Goal: Information Seeking & Learning: Check status

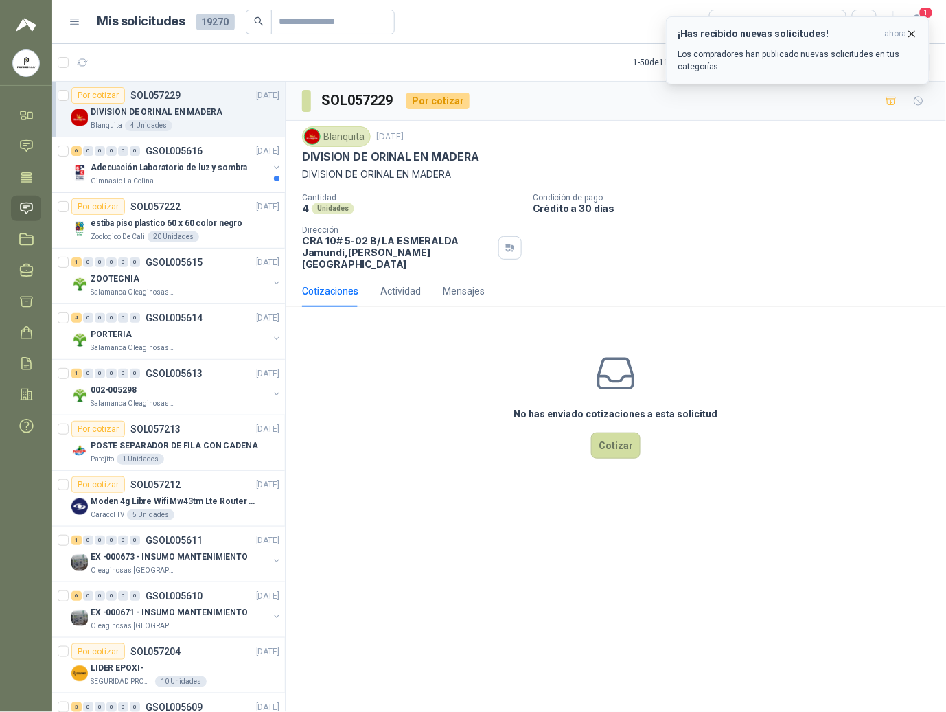
click at [915, 37] on icon "button" at bounding box center [912, 34] width 12 height 12
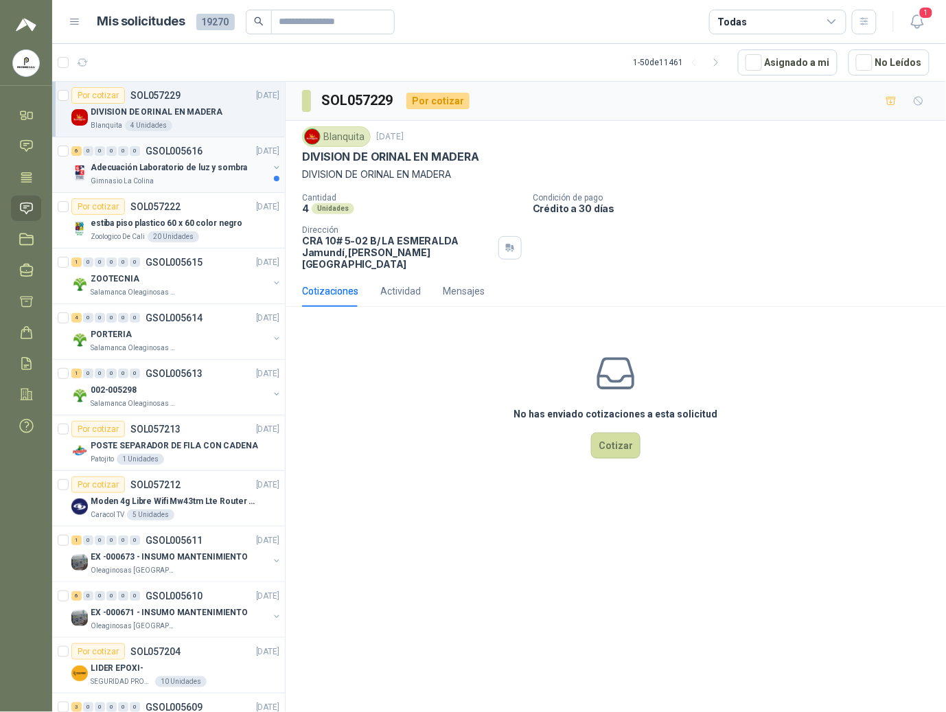
click at [130, 158] on div "6 0 0 0 0 0 GSOL005616 [DATE]" at bounding box center [176, 151] width 211 height 16
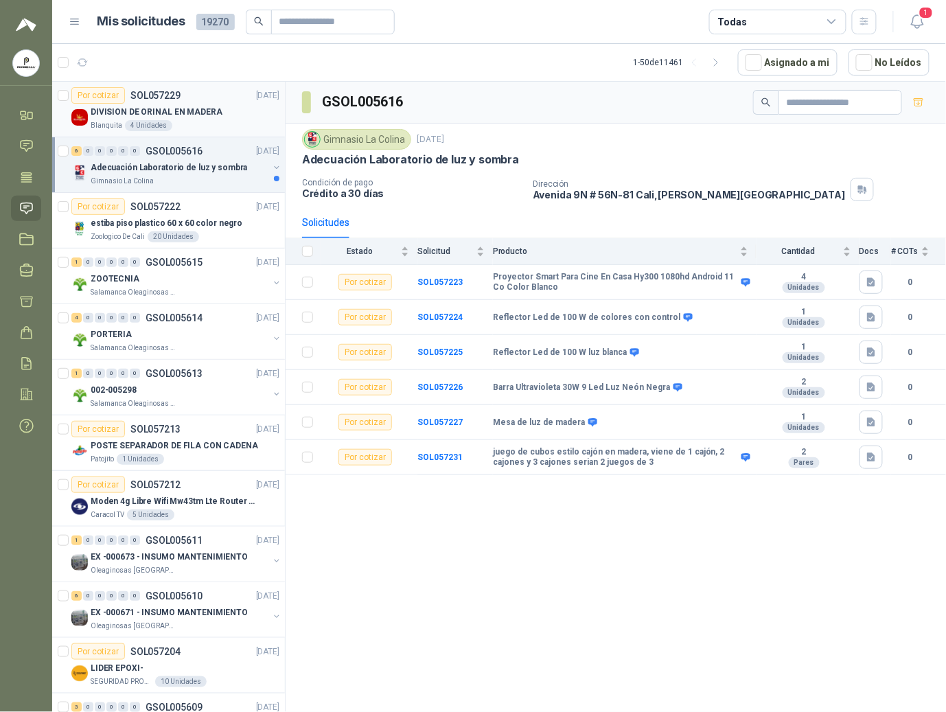
click at [122, 111] on p "DIVISION DE ORINAL EN MADERA" at bounding box center [157, 112] width 132 height 13
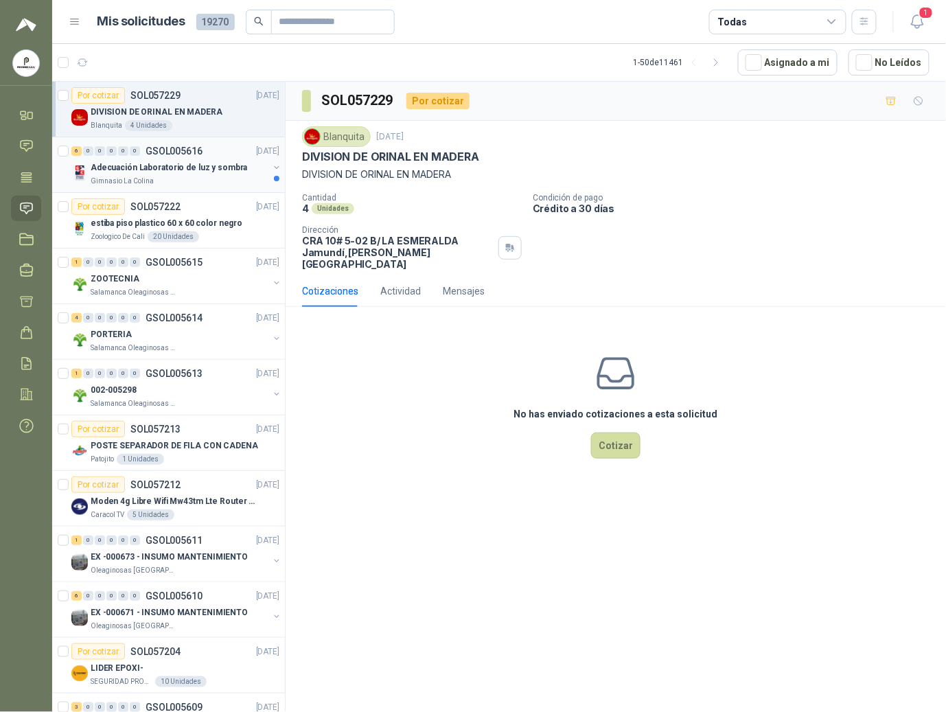
click at [158, 182] on div "Gimnasio La Colina" at bounding box center [180, 181] width 178 height 11
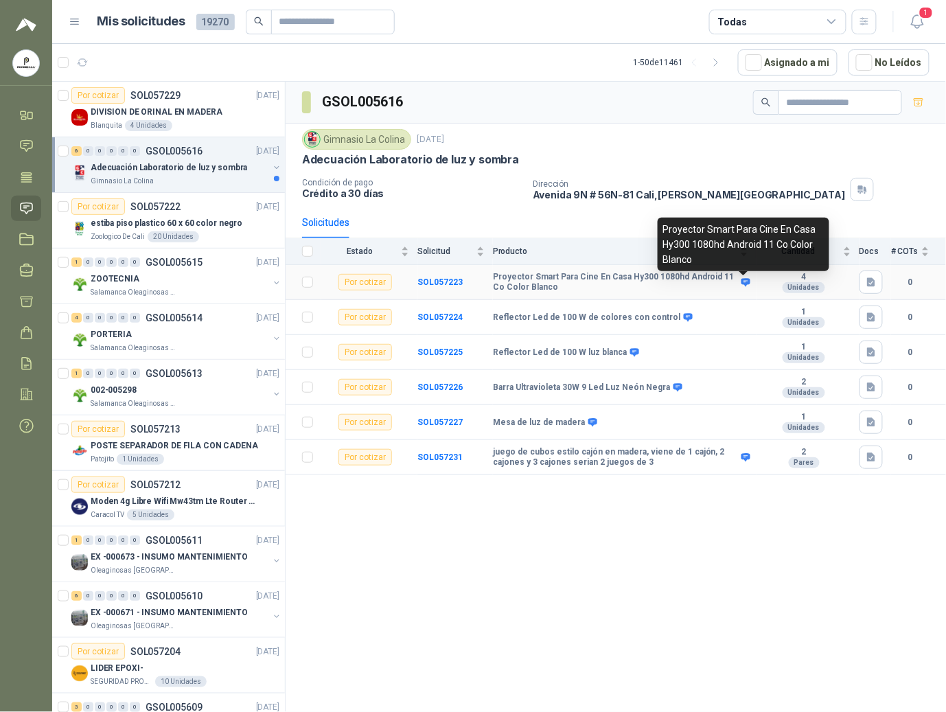
click at [746, 282] on icon at bounding box center [746, 282] width 9 height 8
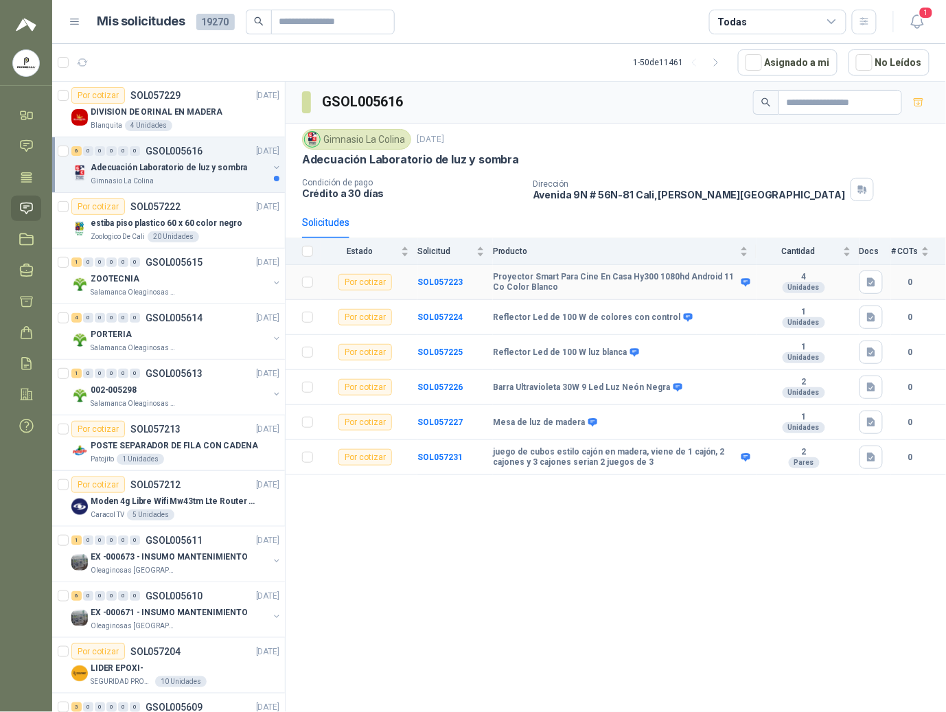
click at [361, 286] on div "Por cotizar" at bounding box center [366, 282] width 54 height 16
click at [444, 282] on b "SOL057223" at bounding box center [439, 282] width 45 height 10
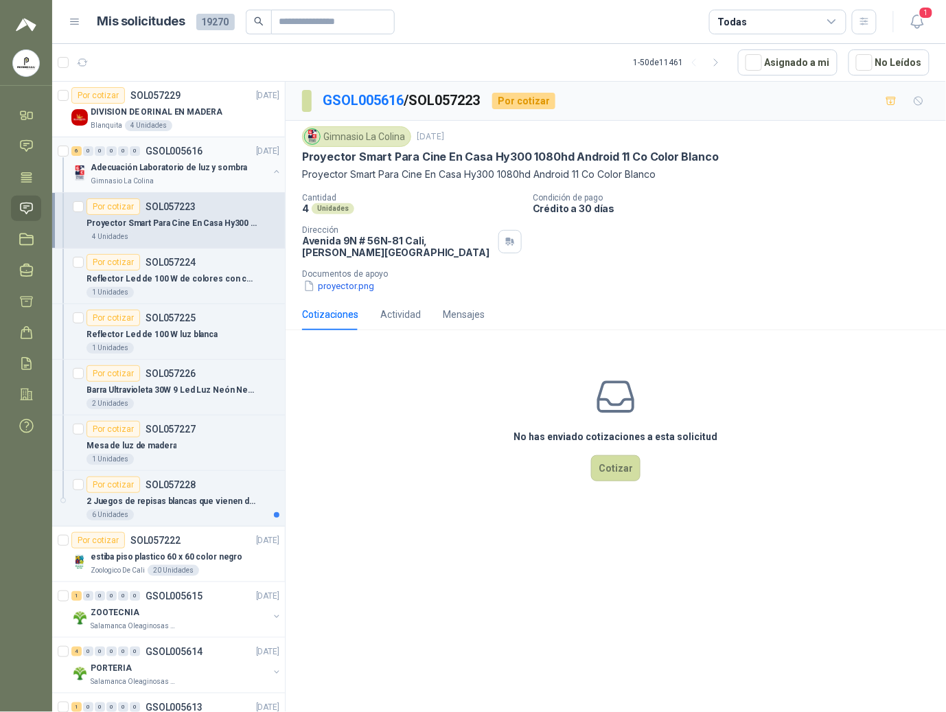
click at [271, 168] on button "button" at bounding box center [276, 171] width 11 height 11
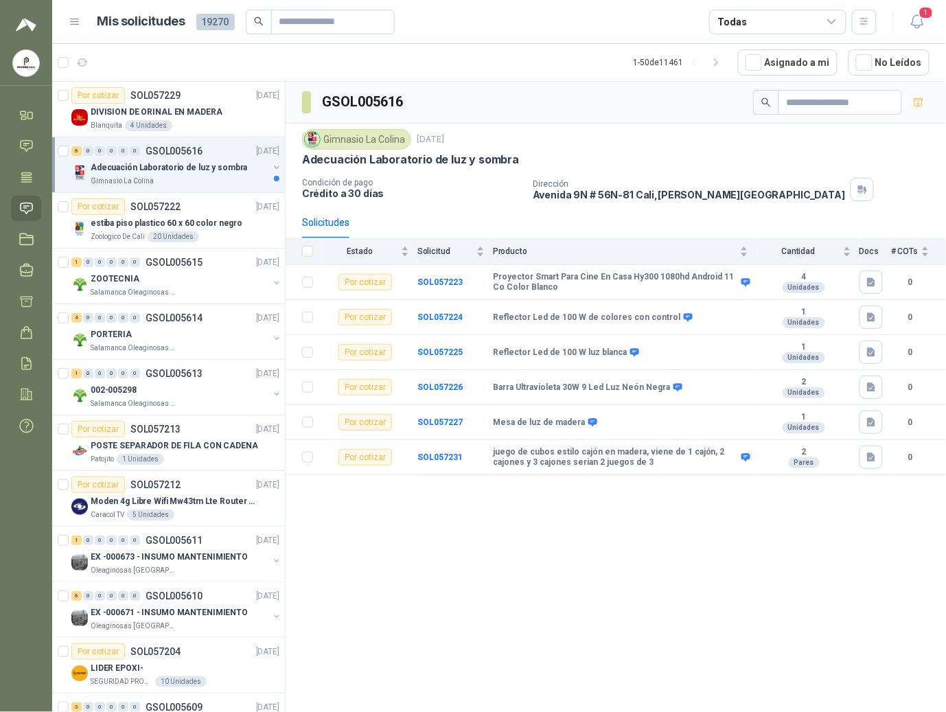
click at [399, 522] on div "GSOL005616 Gimnasio La Colina [DATE] Adecuación Laboratorio de luz y sombra Con…" at bounding box center [616, 399] width 661 height 635
click at [126, 220] on p "estiba piso plastico 60 x 60 color negro" at bounding box center [167, 223] width 152 height 13
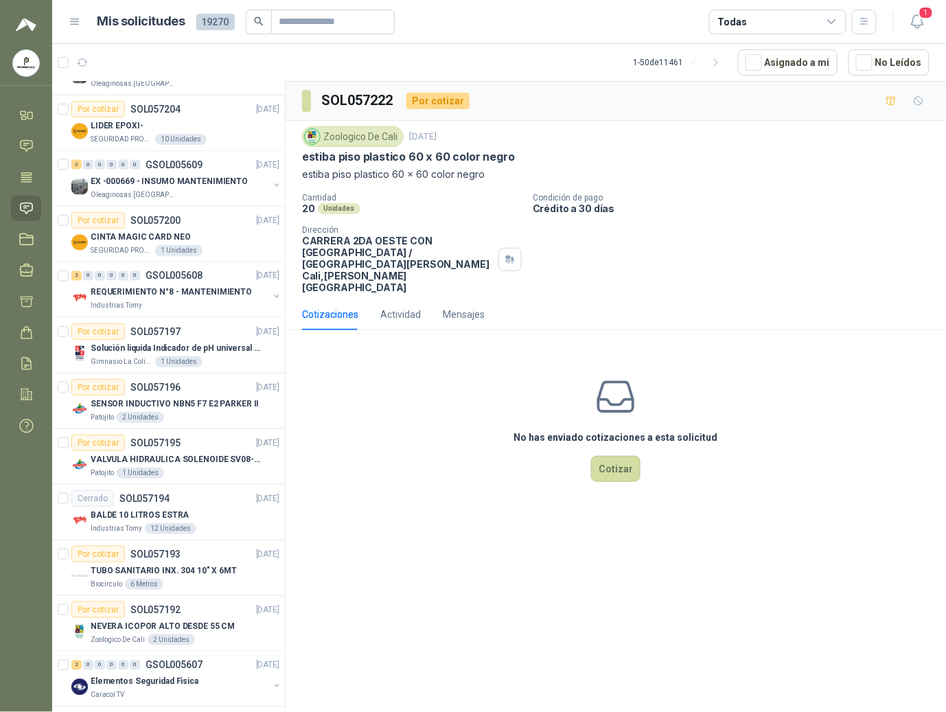
scroll to position [457, 0]
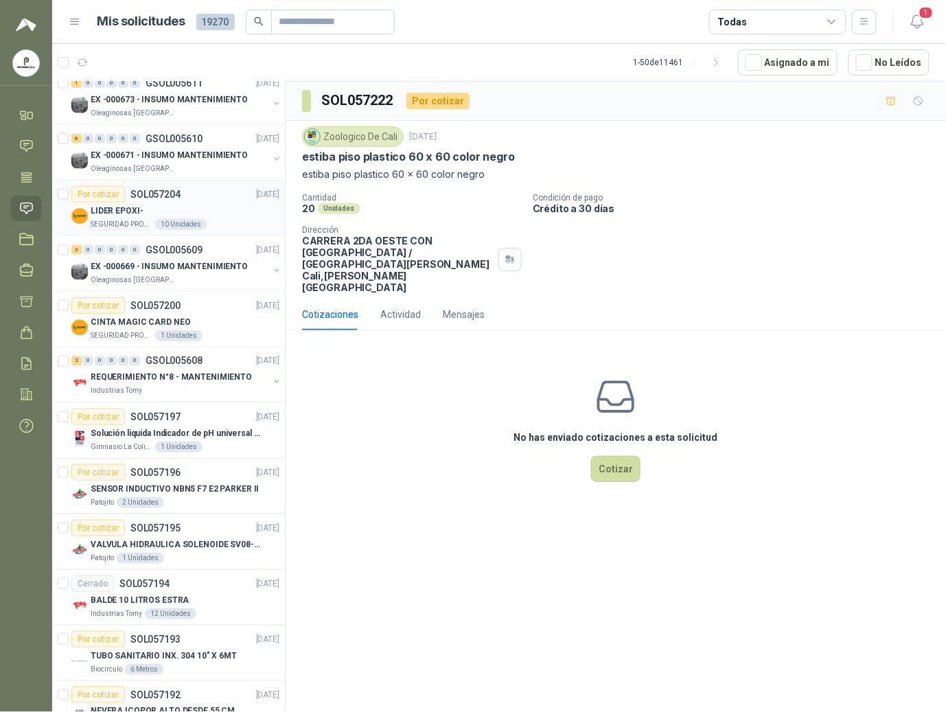
click at [138, 233] on article "Por cotizar SOL057204 [DATE] LIDER EPOXI- SEGURIDAD PROVISER LTDA 10 Unidades" at bounding box center [168, 209] width 233 height 56
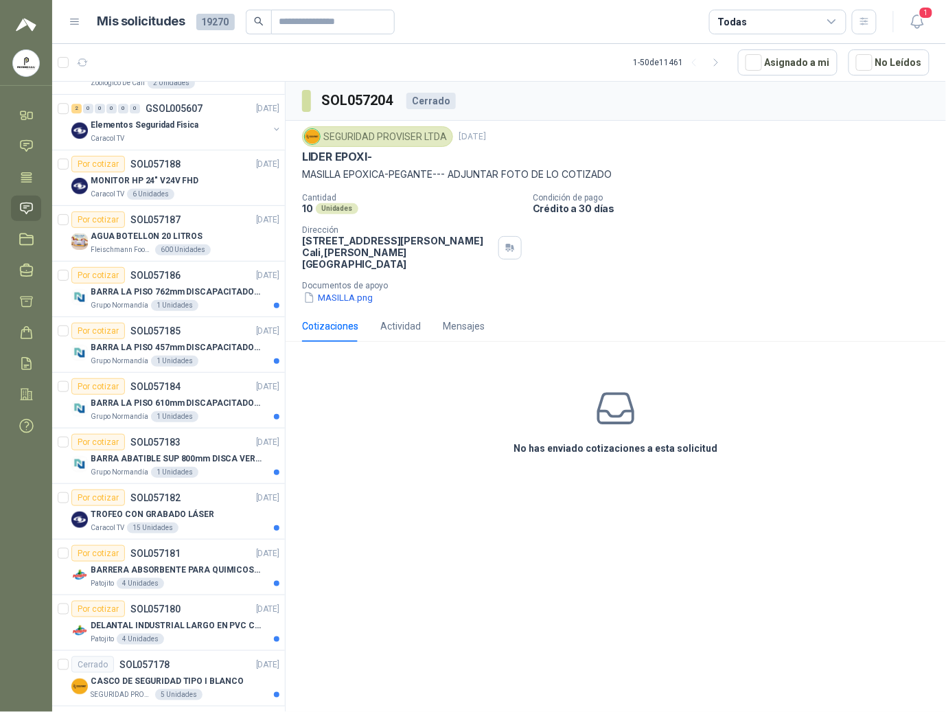
scroll to position [1099, 0]
click at [183, 290] on div "BARRA LA PISO 762mm DISCAPACITADOS SOCO" at bounding box center [185, 292] width 189 height 16
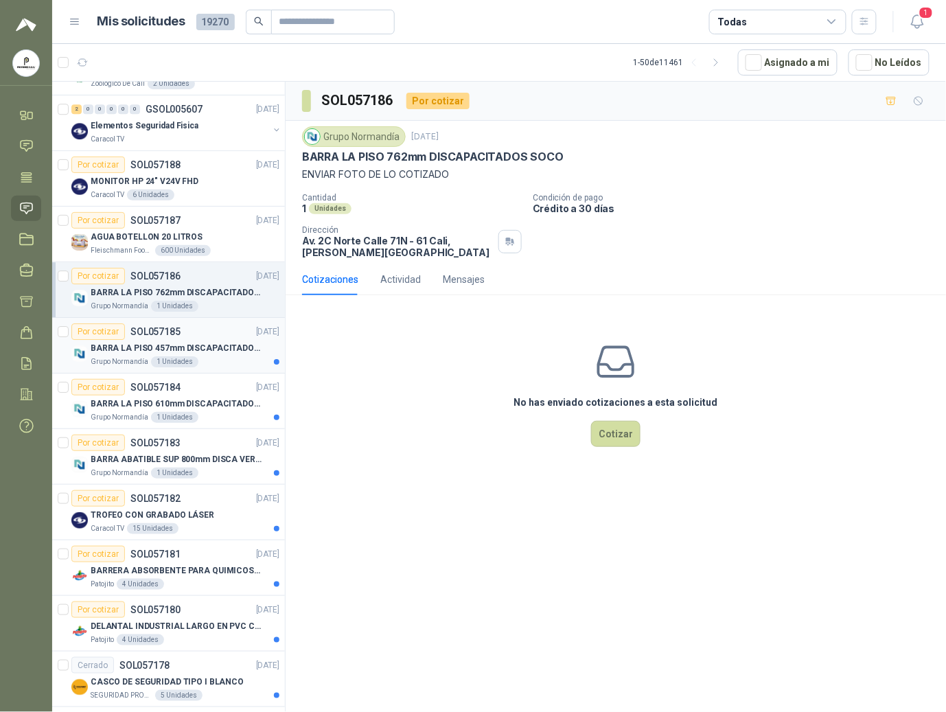
click at [179, 364] on div "1 Unidades" at bounding box center [174, 361] width 47 height 11
click at [181, 423] on div "1 Unidades" at bounding box center [174, 417] width 47 height 11
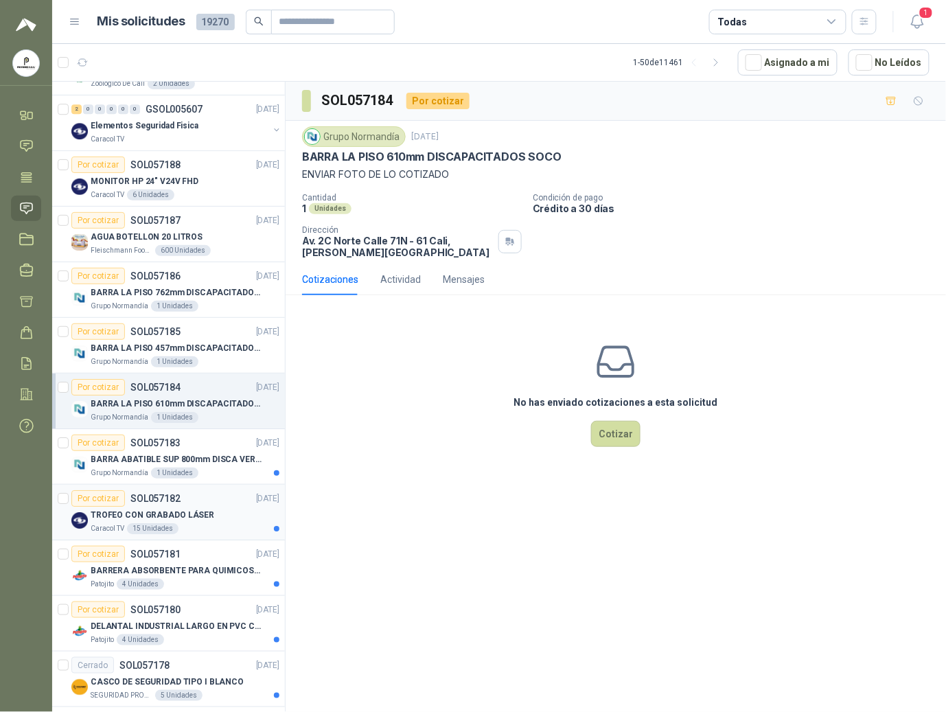
click at [152, 500] on p "SOL057182" at bounding box center [155, 499] width 50 height 10
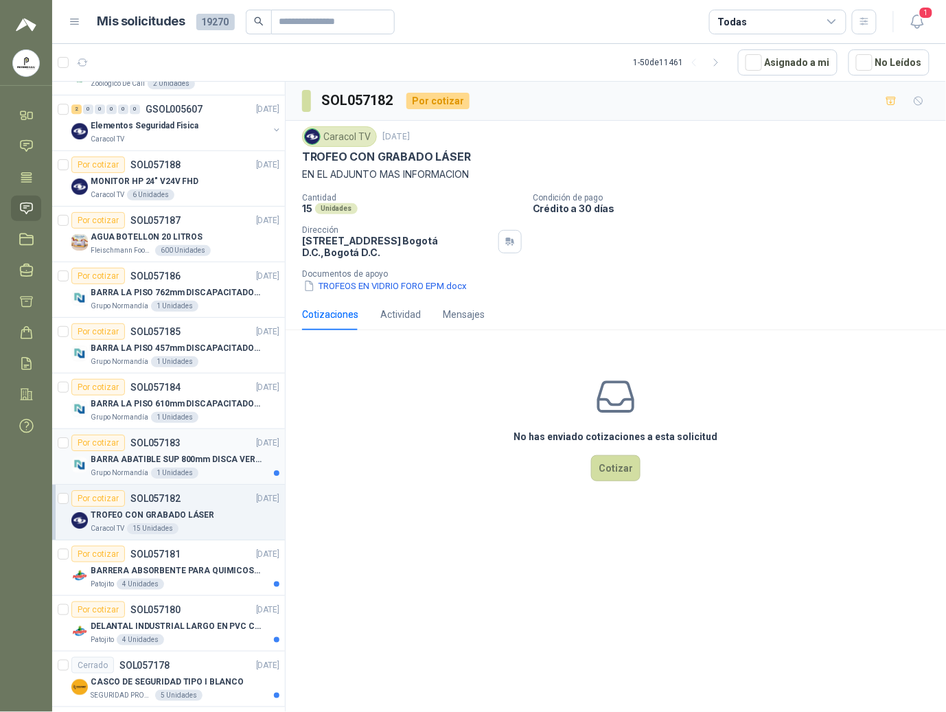
click at [171, 466] on p "BARRA ABATIBLE SUP 800mm DISCA VERT SOCO" at bounding box center [176, 459] width 171 height 13
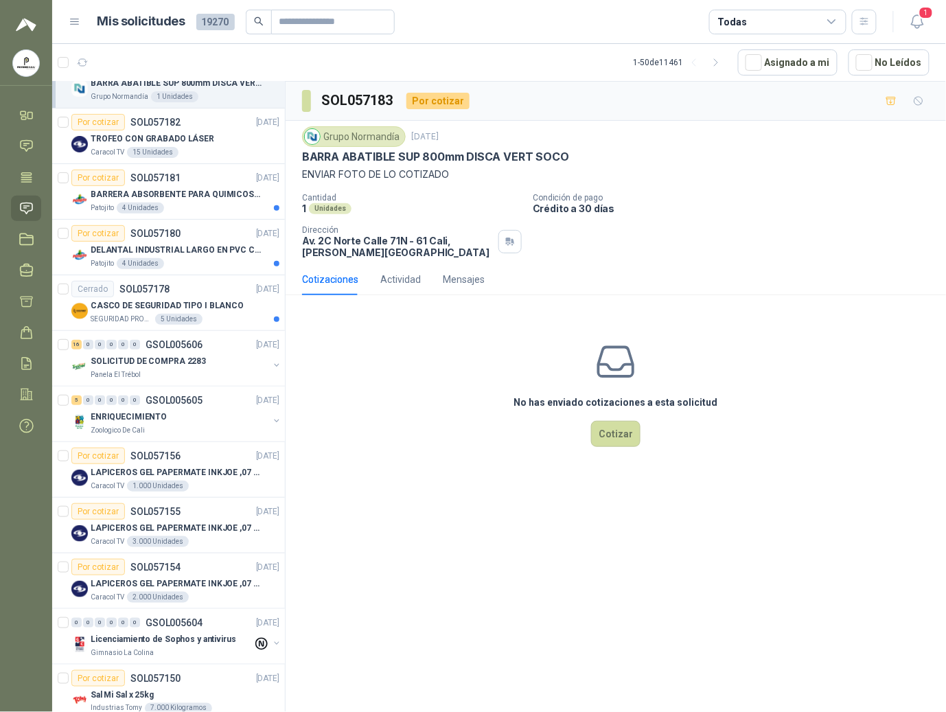
scroll to position [1470, 0]
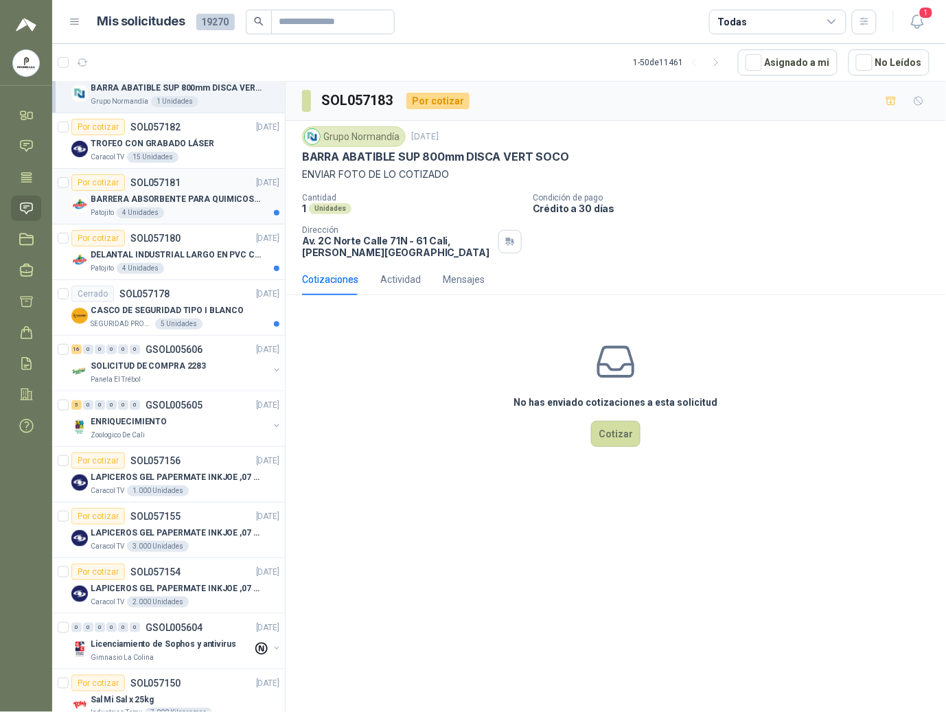
click at [194, 199] on p "BARRERA ABSORBENTE PARA QUIMICOS (DERRAME DE HIPOCLORITO)" at bounding box center [176, 199] width 171 height 13
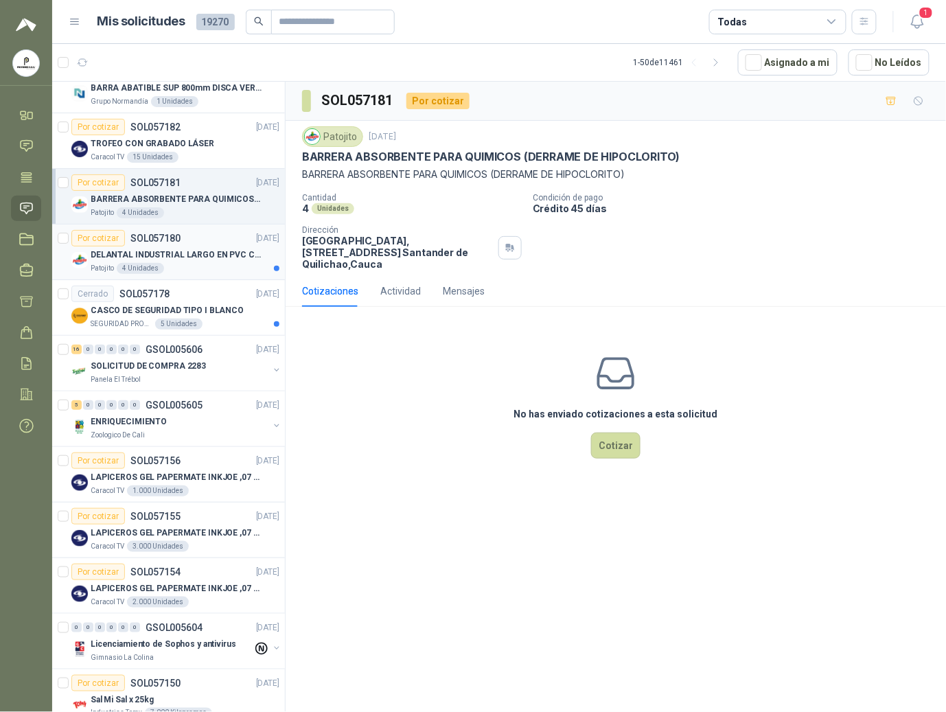
click at [173, 273] on div "Patojito 4 Unidades" at bounding box center [185, 268] width 189 height 11
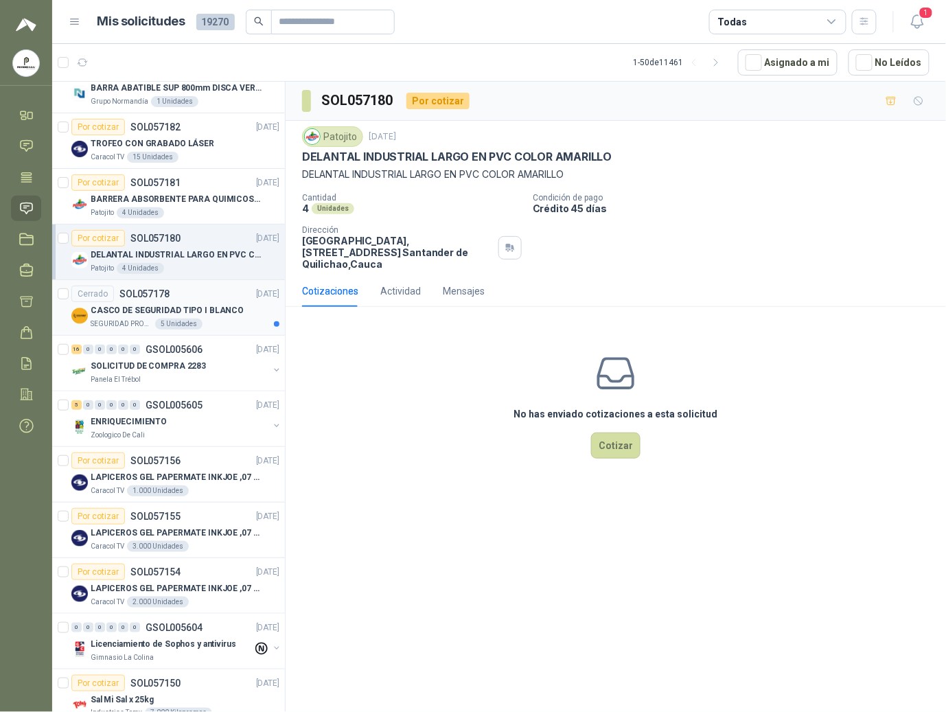
click at [170, 330] on div "5 Unidades" at bounding box center [178, 324] width 47 height 11
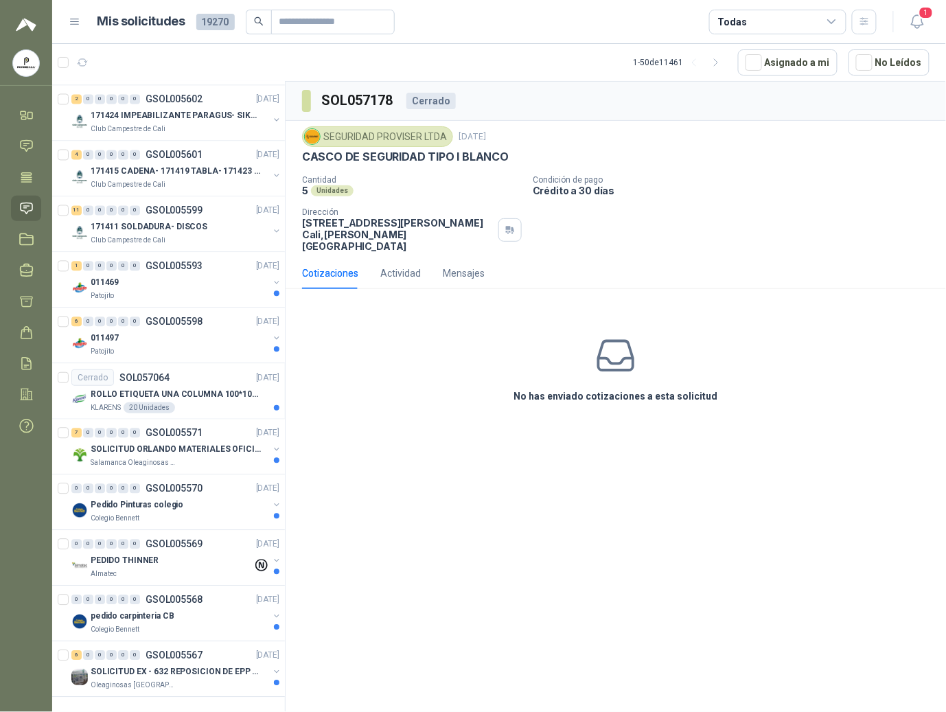
scroll to position [2187, 0]
click at [141, 262] on div "1 0 0 0 0 0 GSOL005593" at bounding box center [136, 267] width 131 height 10
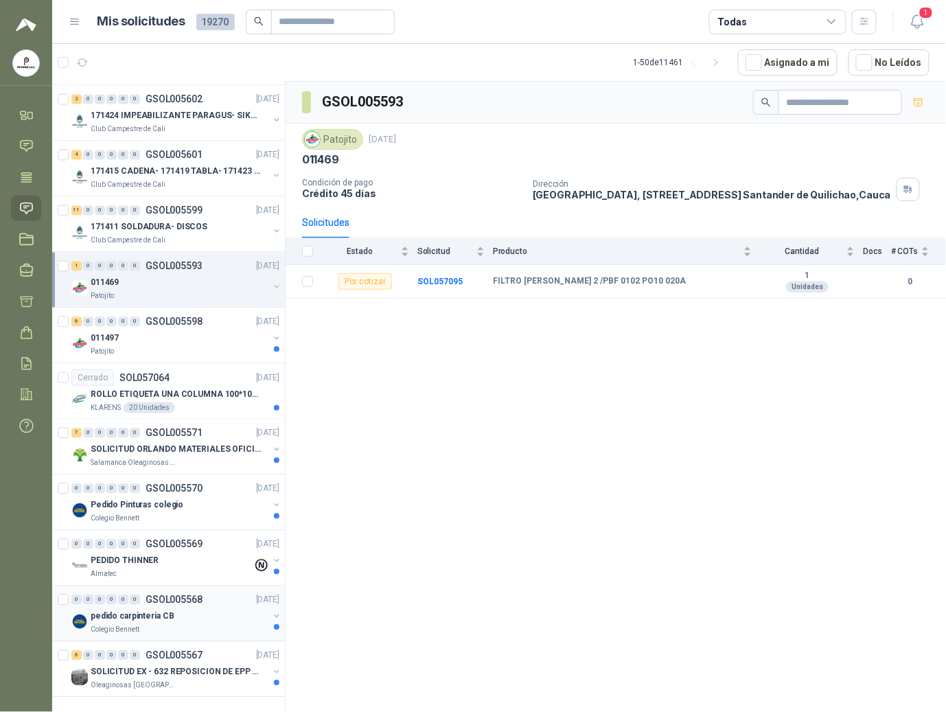
click at [152, 610] on p "pedido carpinteria CB" at bounding box center [132, 616] width 83 height 13
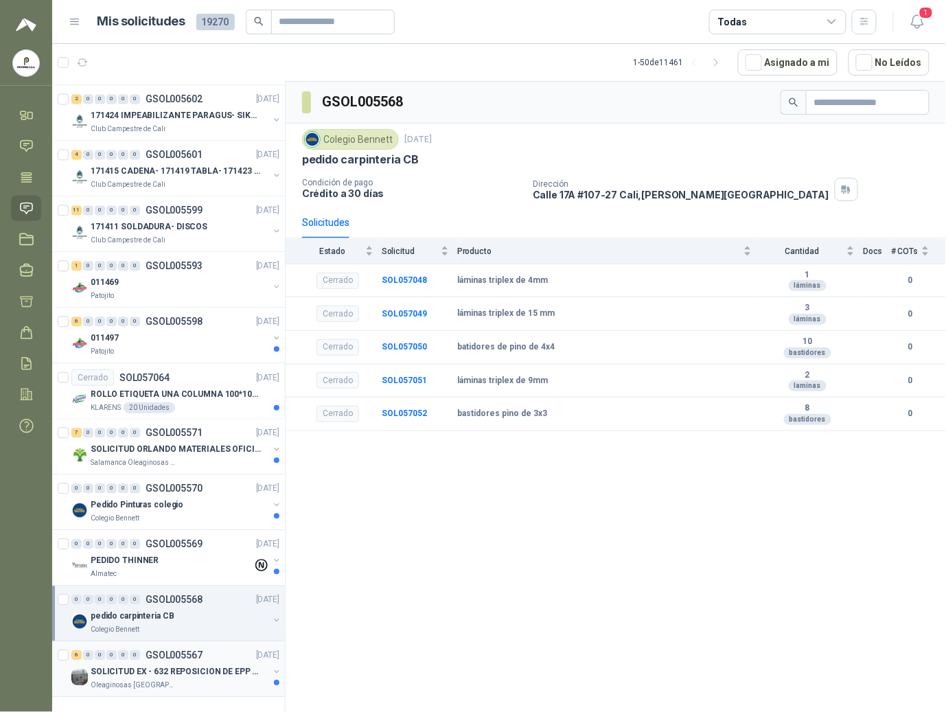
click at [184, 651] on p "GSOL005567" at bounding box center [174, 656] width 57 height 10
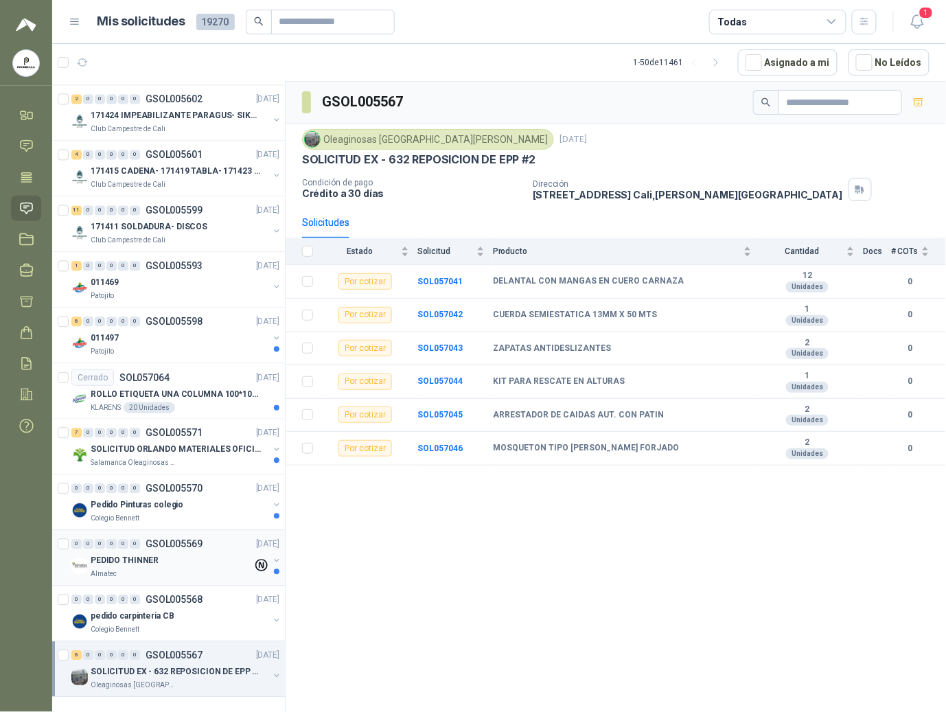
click at [171, 540] on p "GSOL005569" at bounding box center [174, 545] width 57 height 10
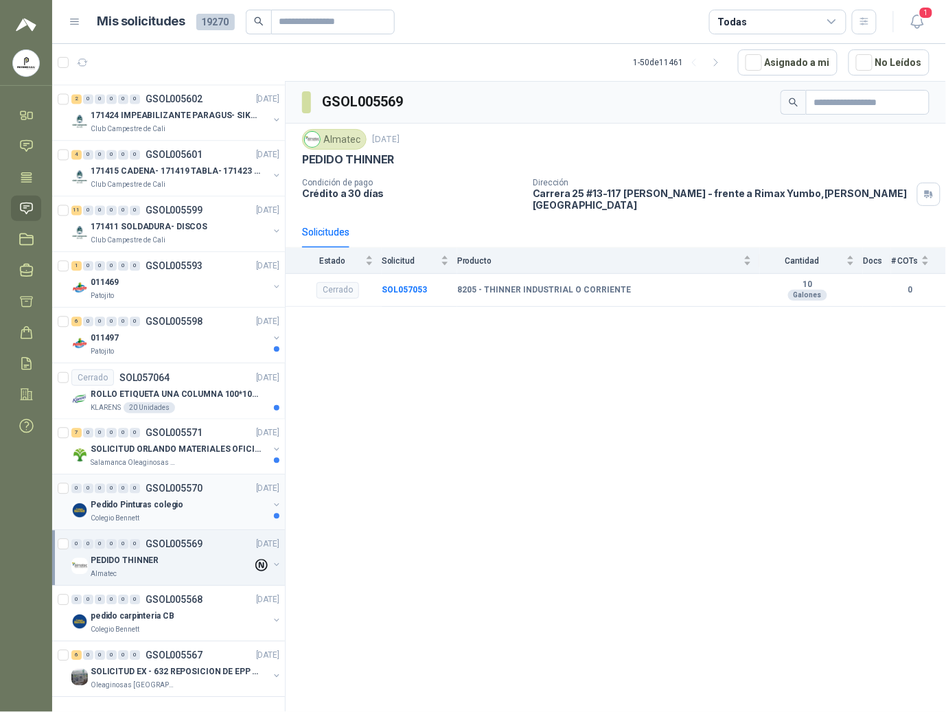
click at [118, 501] on p "Pedido Pinturas colegio" at bounding box center [137, 505] width 93 height 13
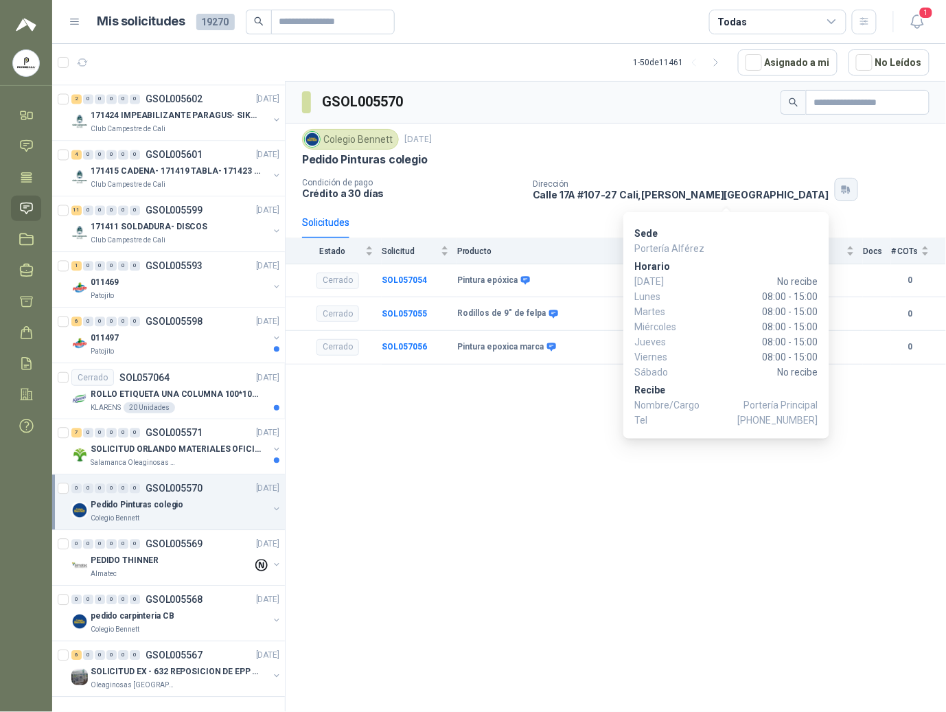
click at [842, 190] on icon "button" at bounding box center [844, 188] width 5 height 4
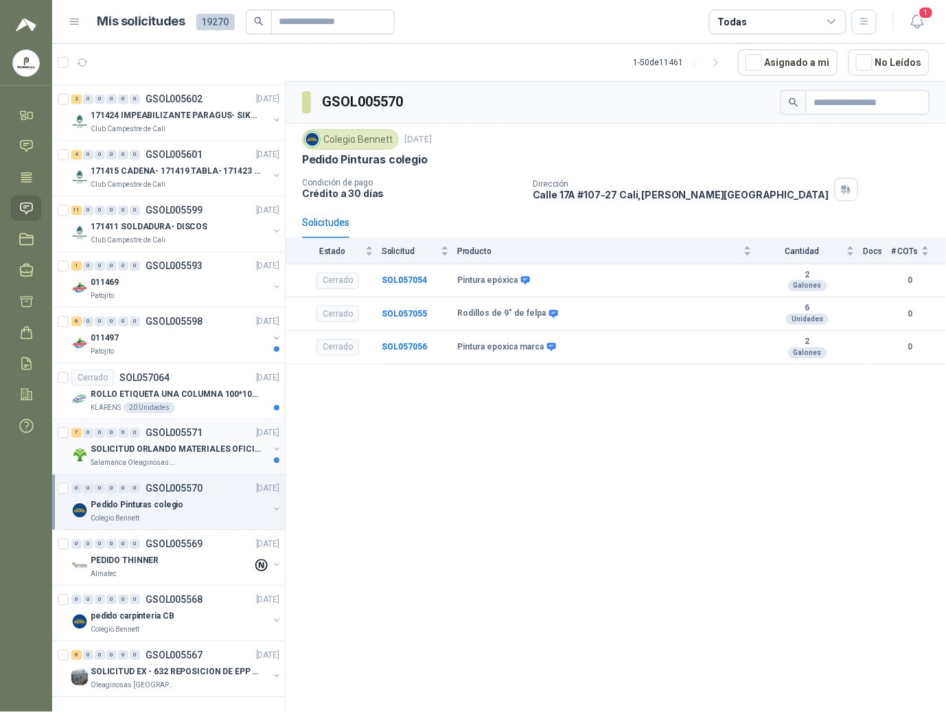
click at [152, 458] on p "Salamanca Oleaginosas SAS" at bounding box center [134, 463] width 87 height 11
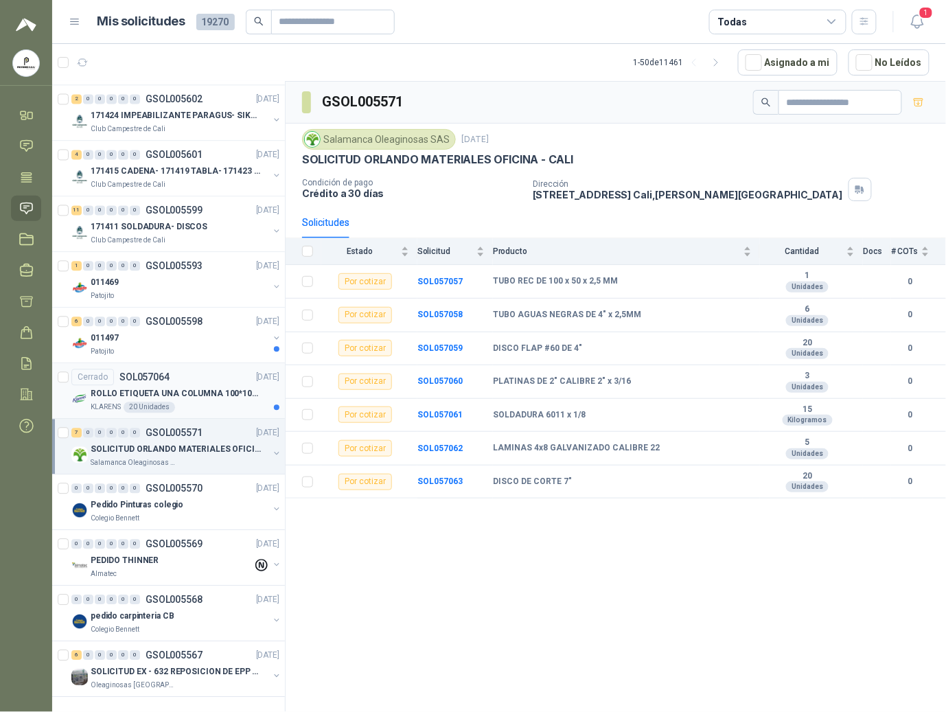
click at [122, 402] on div "KLARENS 20 Unidades" at bounding box center [185, 407] width 189 height 11
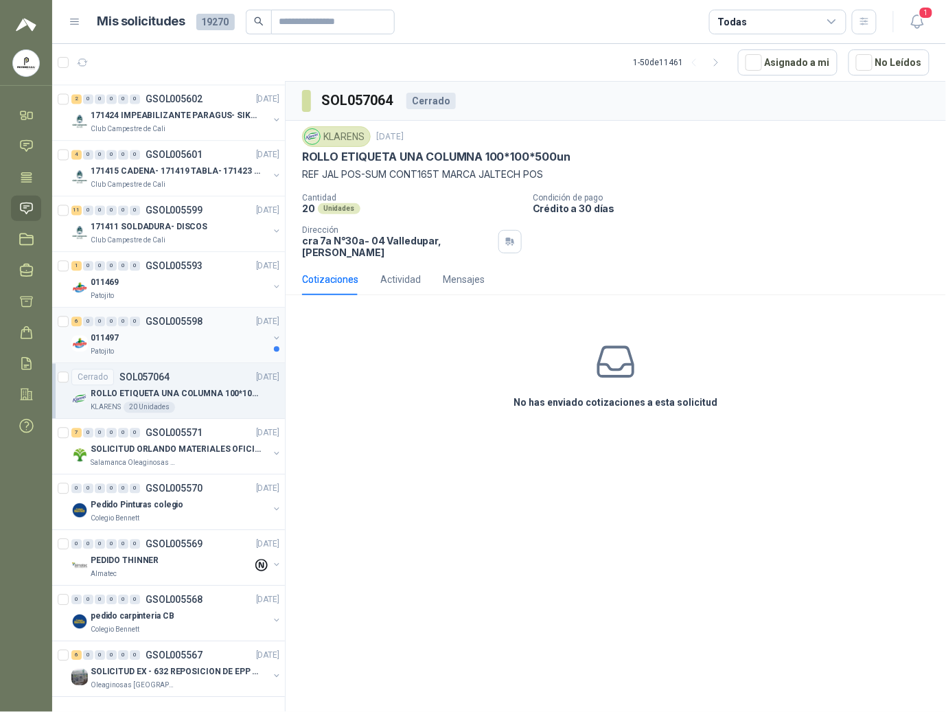
click at [119, 347] on div "Patojito" at bounding box center [180, 352] width 178 height 11
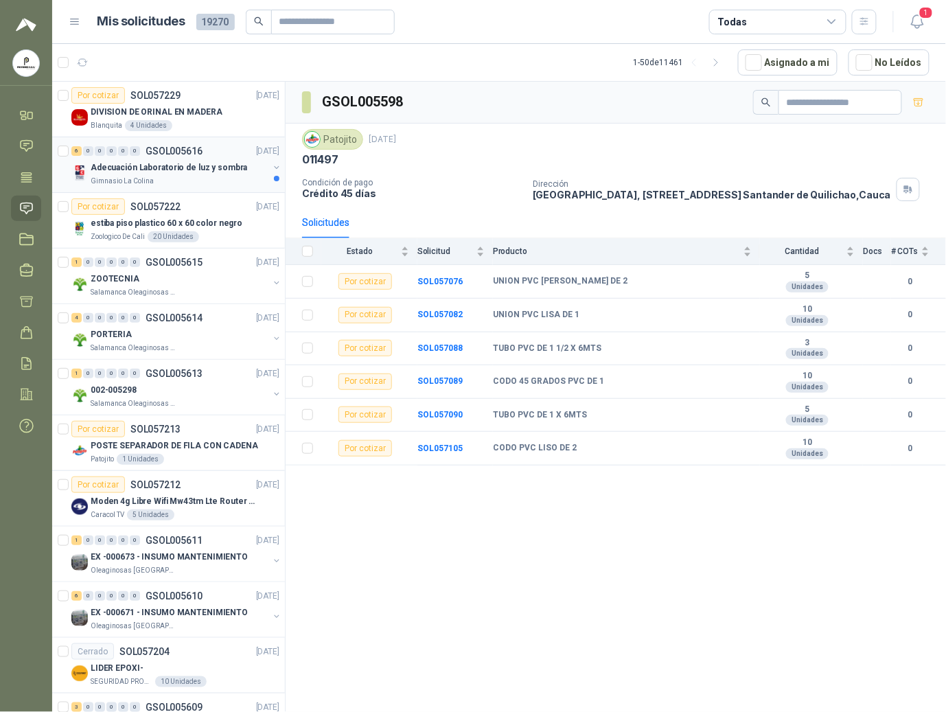
click at [144, 165] on p "Adecuación Laboratorio de luz y sombra" at bounding box center [169, 167] width 157 height 13
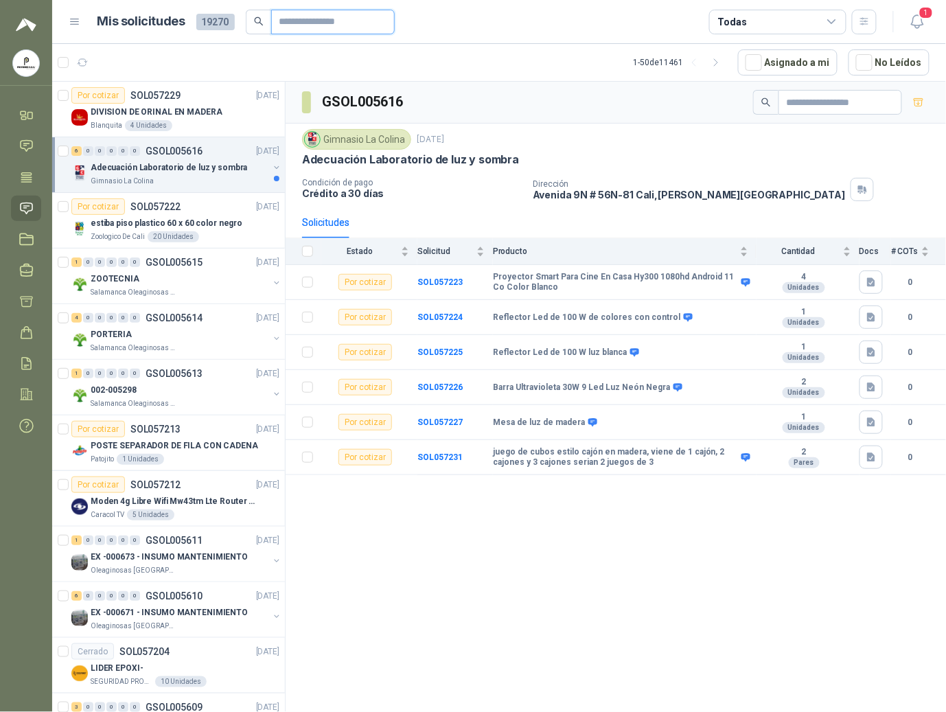
click at [336, 25] on input "text" at bounding box center [327, 21] width 96 height 23
type input "****"
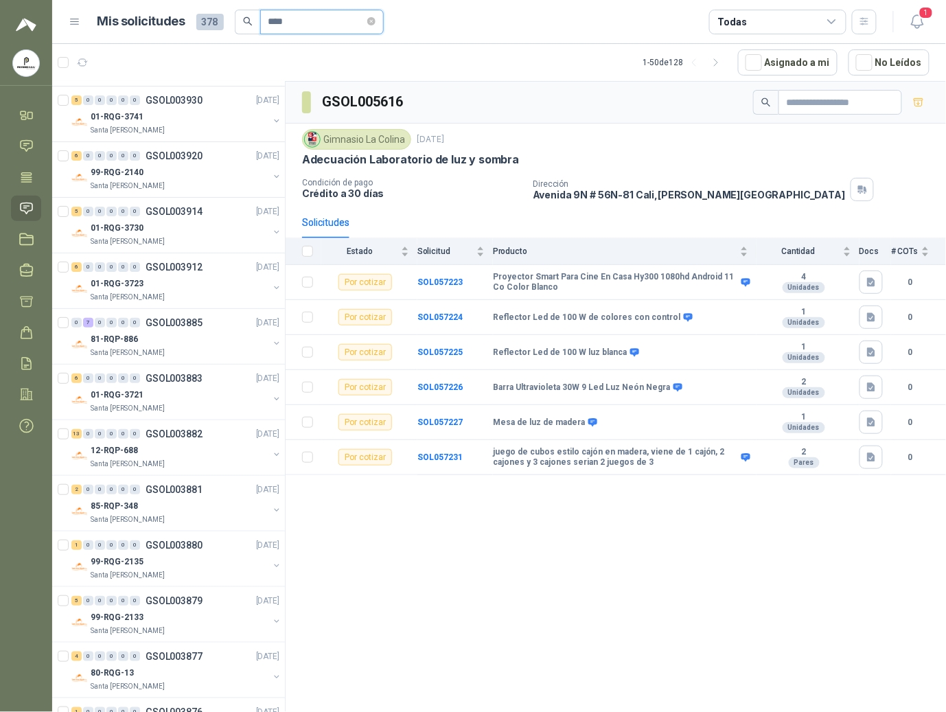
scroll to position [2176, 0]
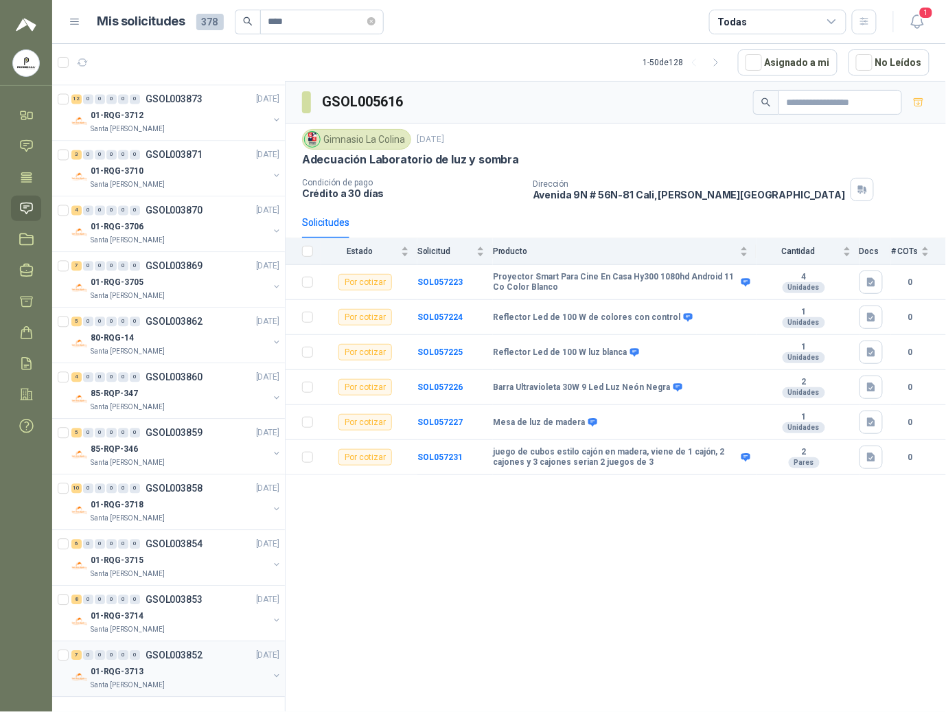
click at [133, 674] on p "01-RQG-3713" at bounding box center [117, 672] width 53 height 13
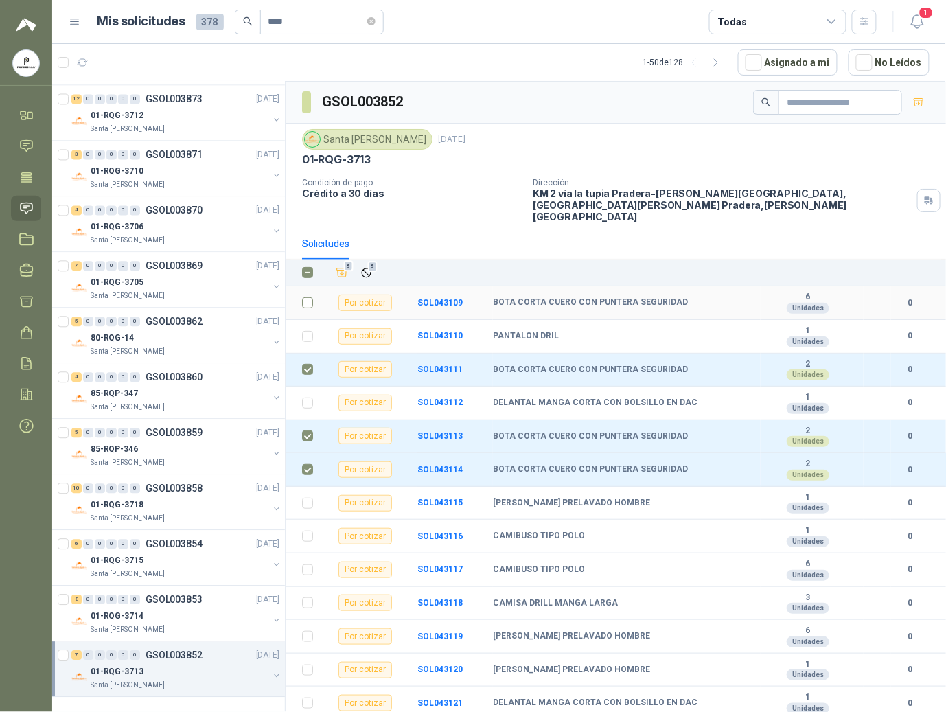
click at [308, 295] on label at bounding box center [307, 302] width 11 height 15
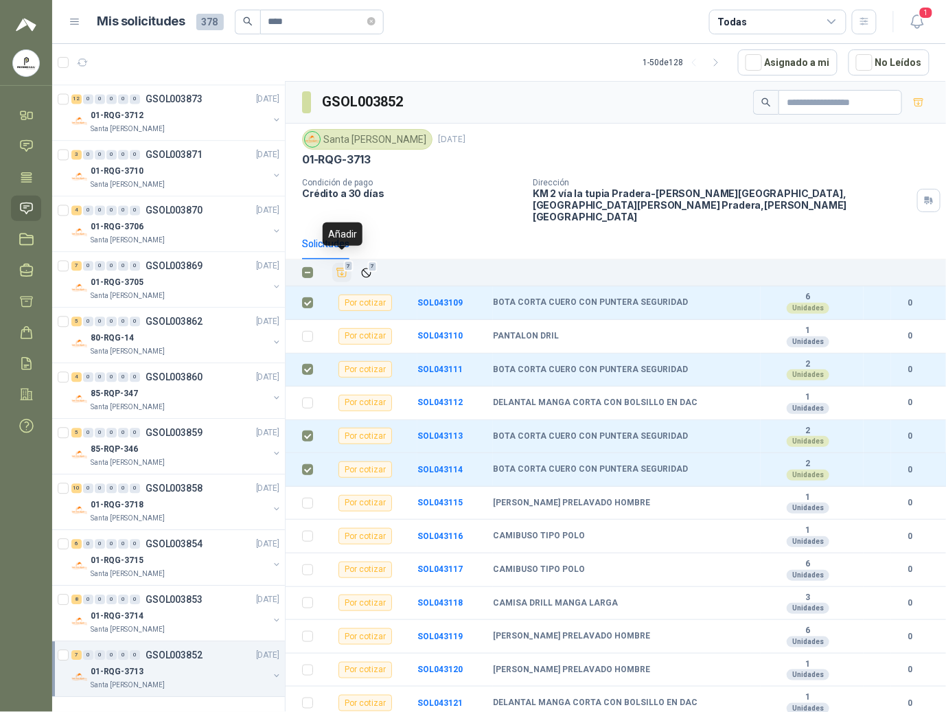
click at [341, 266] on icon "Añadir" at bounding box center [342, 272] width 12 height 12
click at [188, 619] on div "01-RQG-3714" at bounding box center [180, 616] width 178 height 16
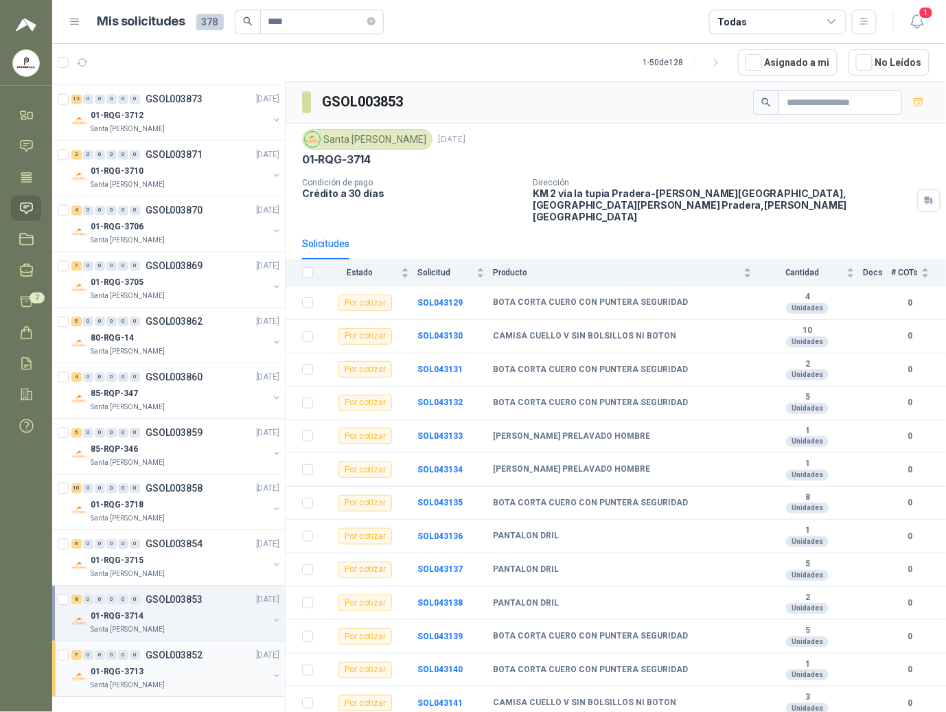
click at [137, 662] on div "7 0 0 0 0 0 GSOL003852 [DATE]" at bounding box center [176, 656] width 211 height 16
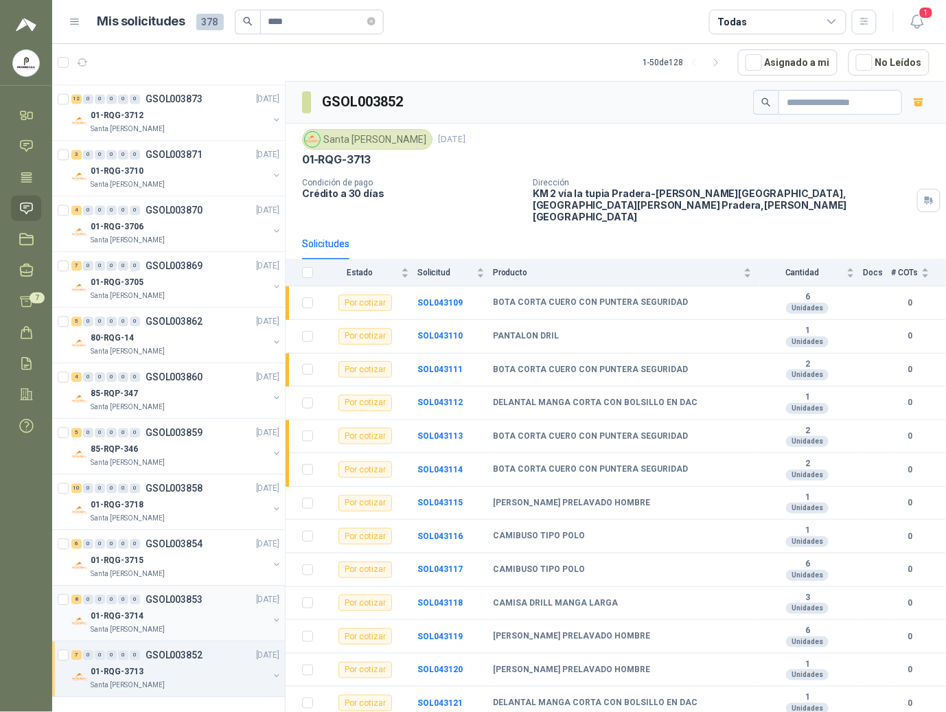
click at [171, 615] on div "01-RQG-3714" at bounding box center [180, 616] width 178 height 16
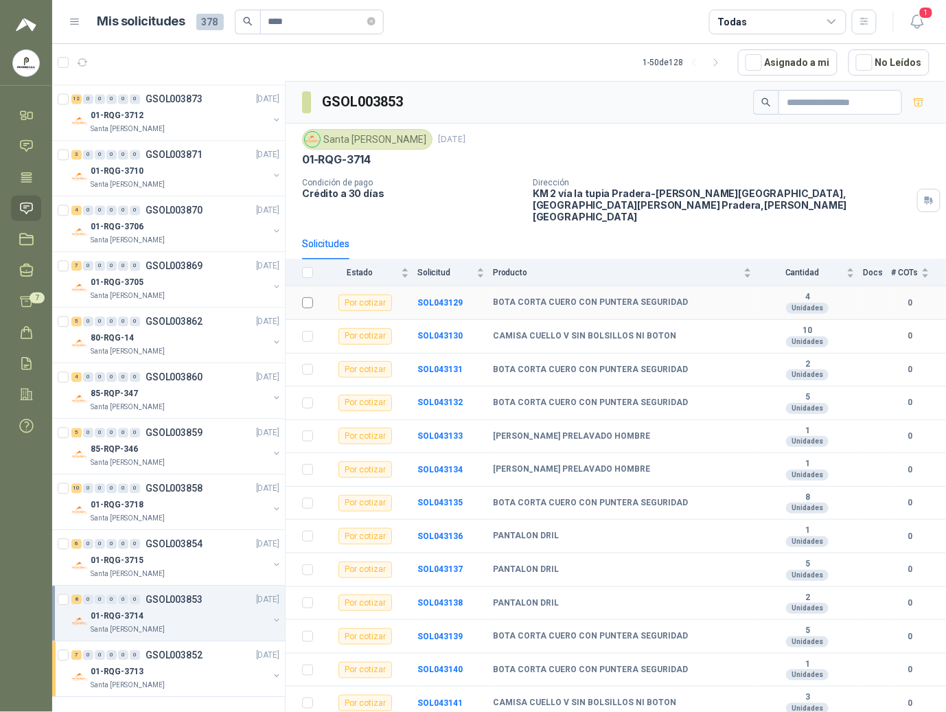
click at [308, 300] on label at bounding box center [307, 302] width 11 height 15
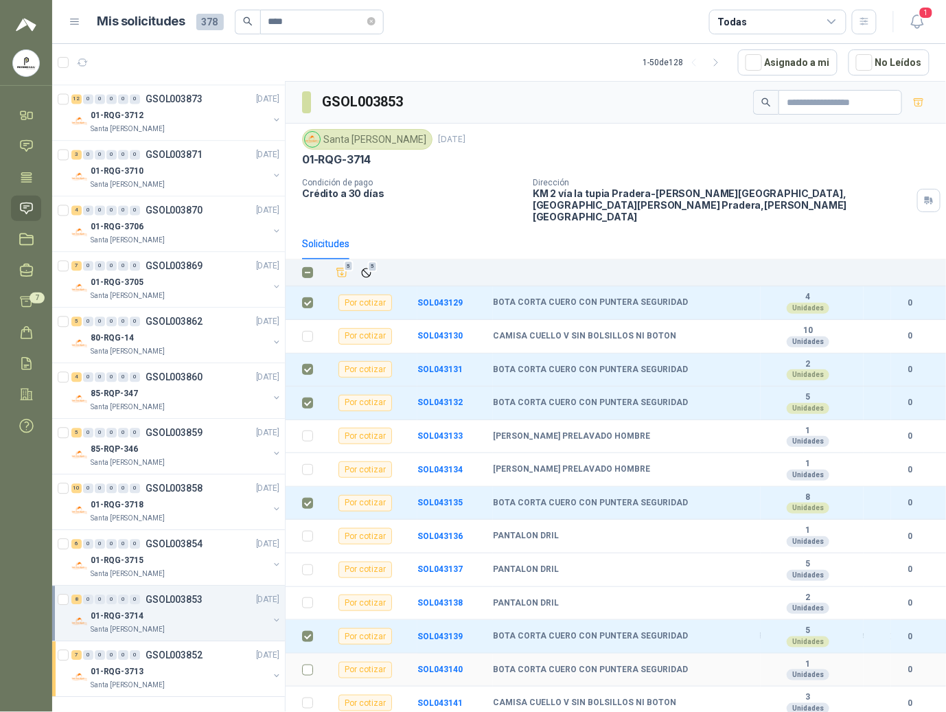
click at [308, 663] on label at bounding box center [307, 670] width 11 height 15
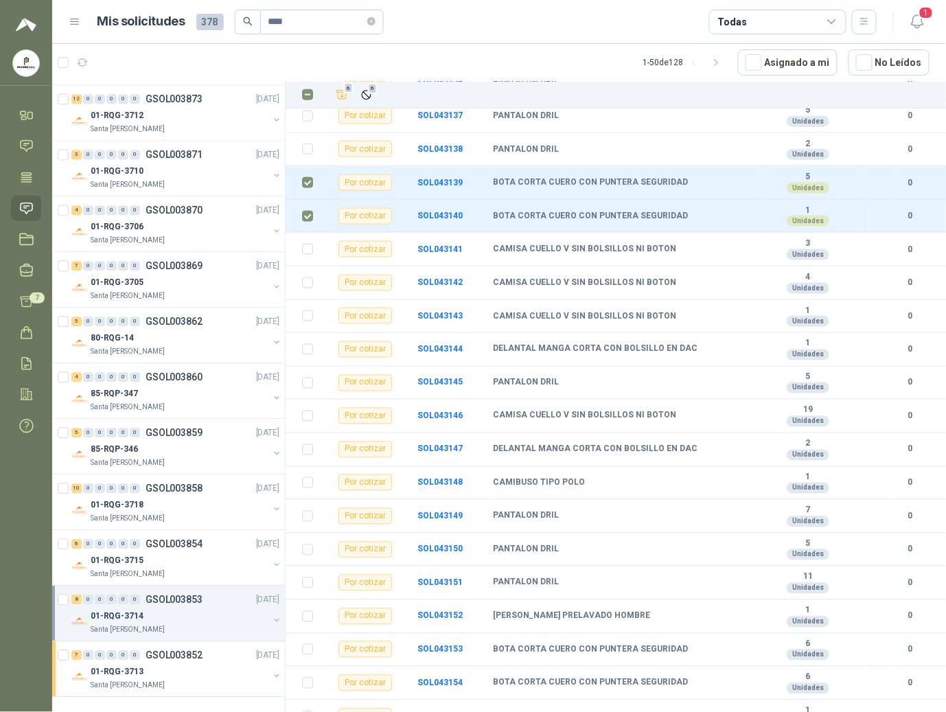
scroll to position [520, 0]
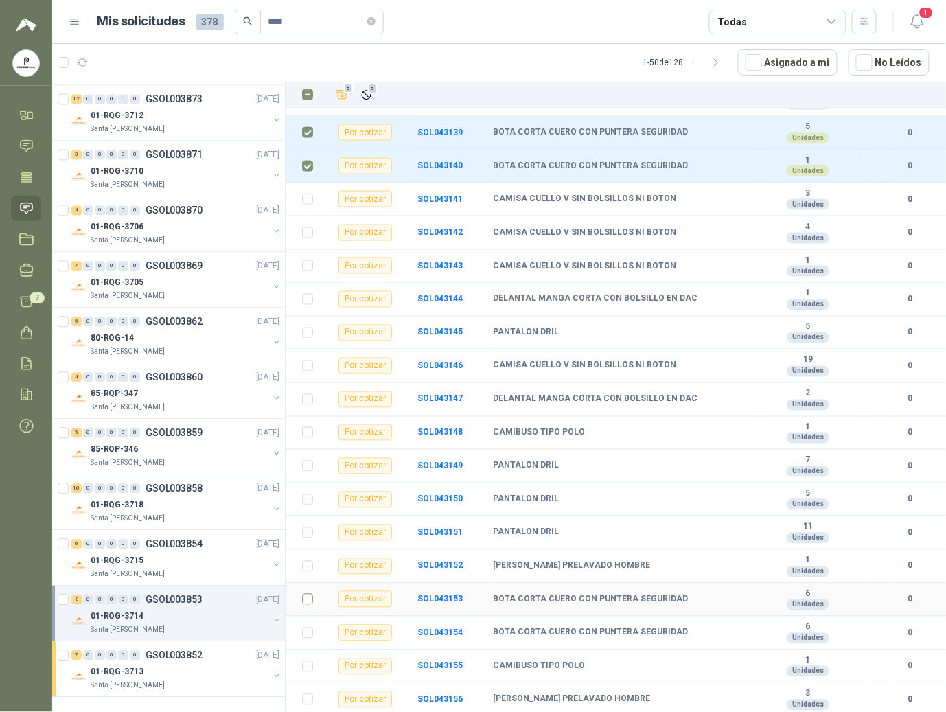
click at [305, 607] on td at bounding box center [304, 601] width 36 height 34
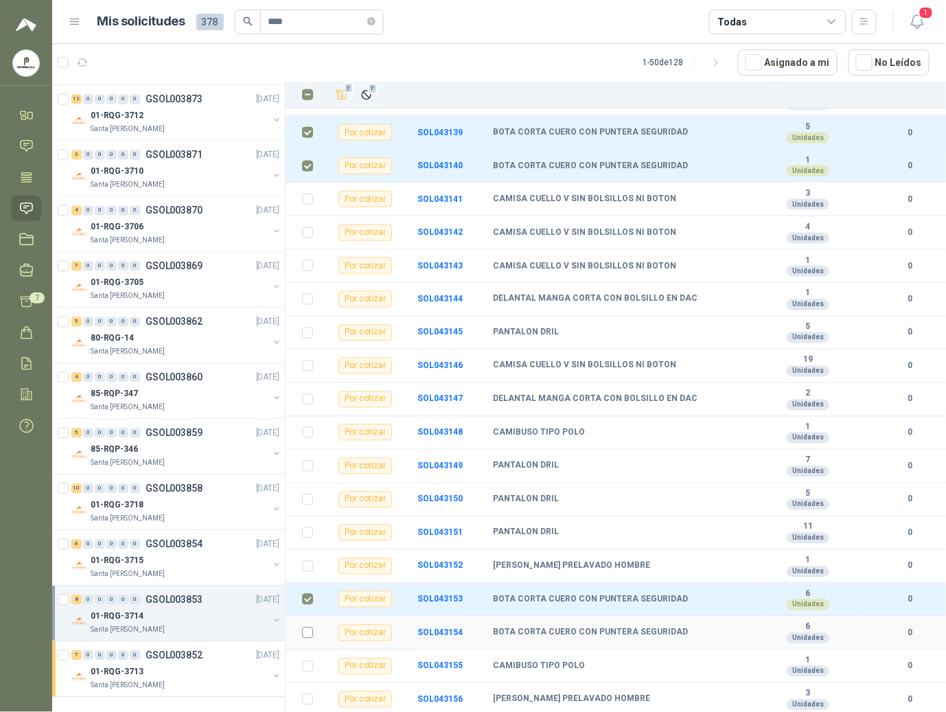
click at [306, 619] on td at bounding box center [304, 634] width 36 height 34
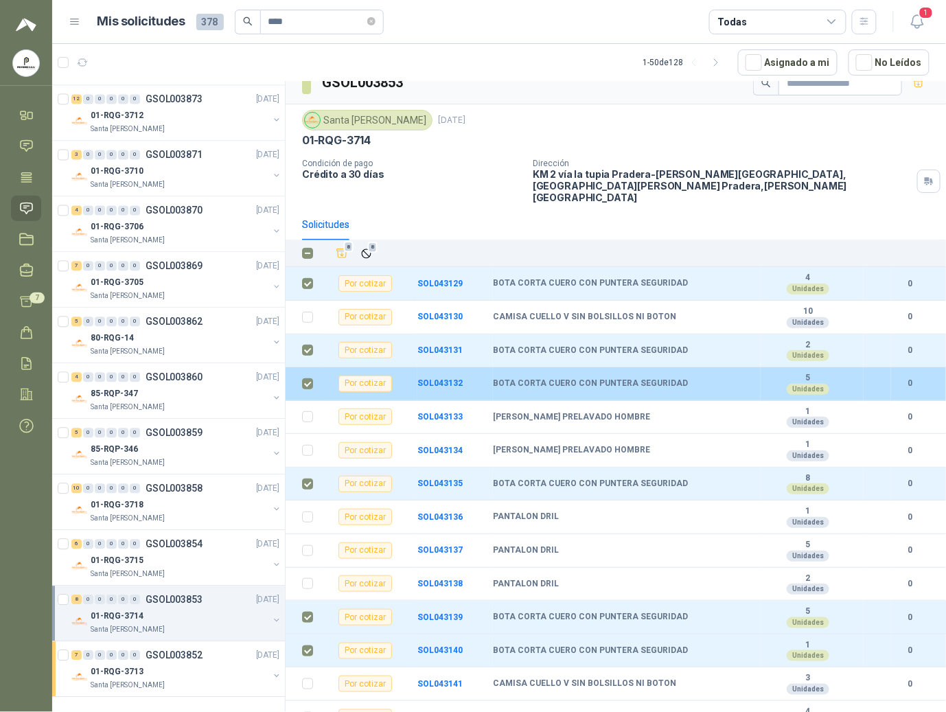
scroll to position [0, 0]
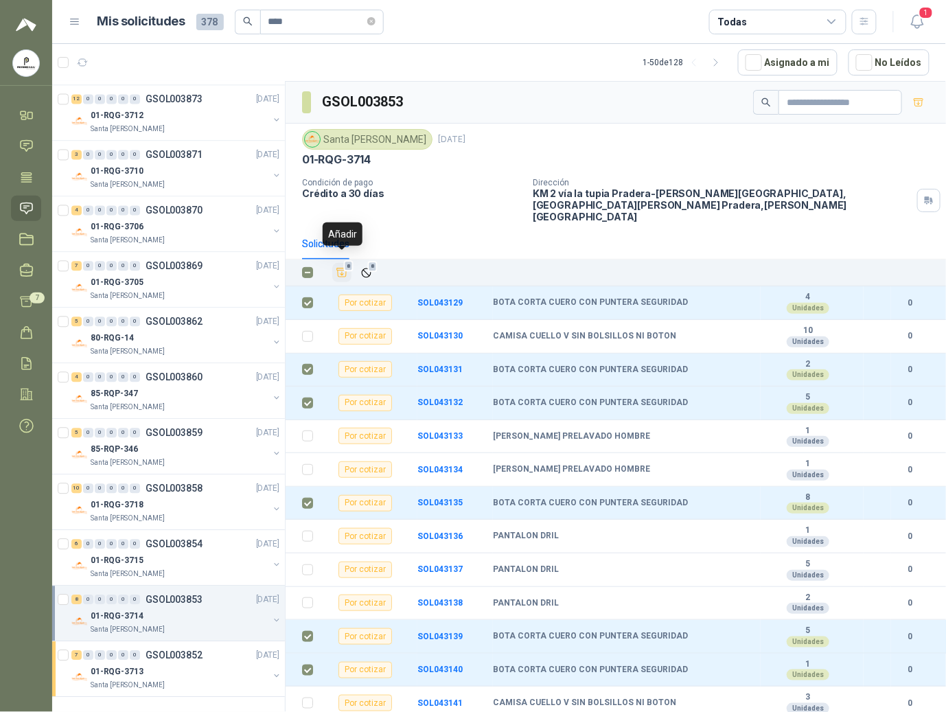
click at [341, 266] on icon "Añadir" at bounding box center [342, 272] width 12 height 12
click at [141, 567] on div "01-RQG-3715" at bounding box center [180, 561] width 178 height 16
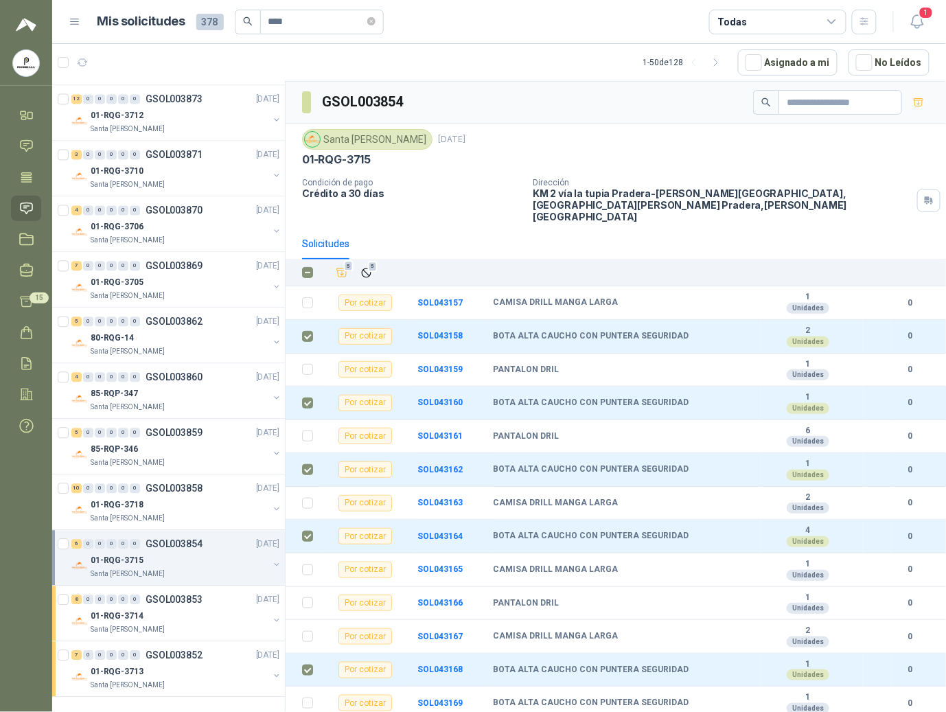
scroll to position [40, 0]
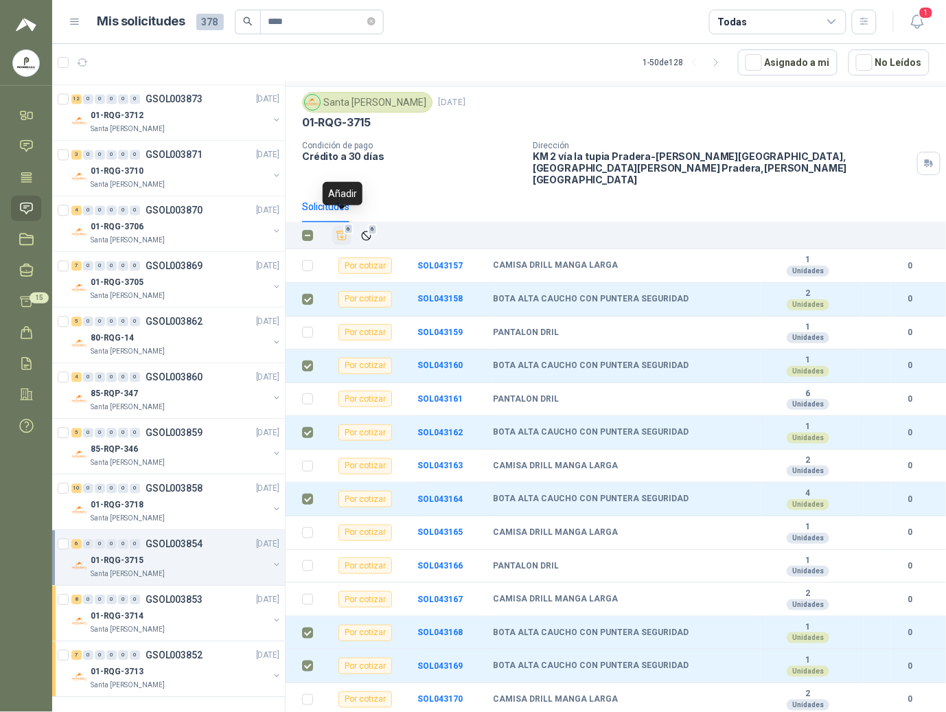
click at [344, 229] on icon "Añadir" at bounding box center [342, 235] width 12 height 12
click at [165, 494] on div "10 0 0 0 0 0 GSOL003858 [DATE]" at bounding box center [176, 489] width 211 height 16
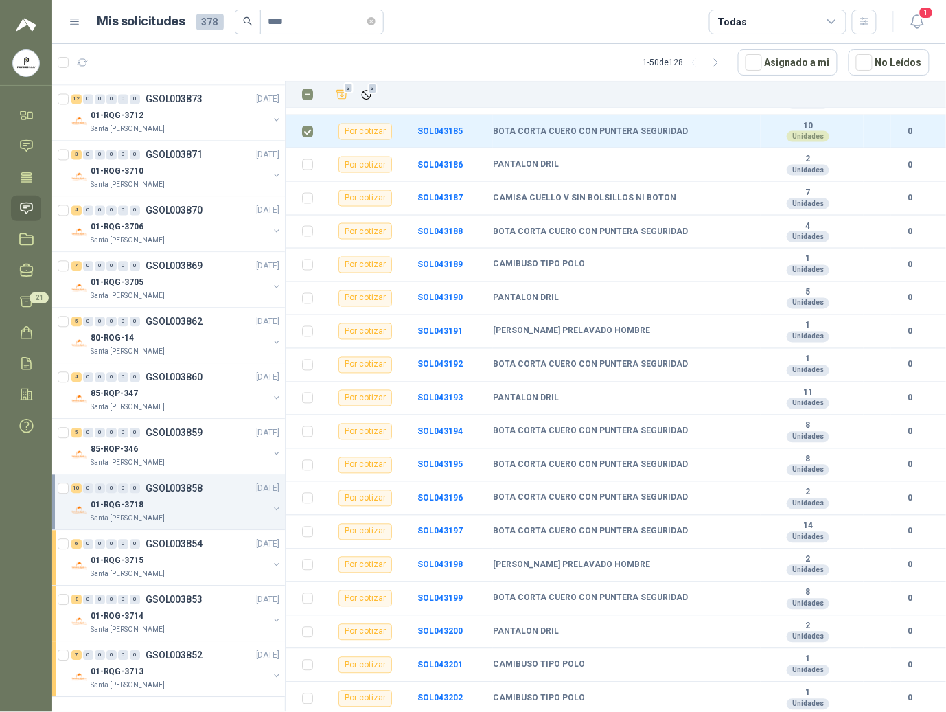
scroll to position [523, 0]
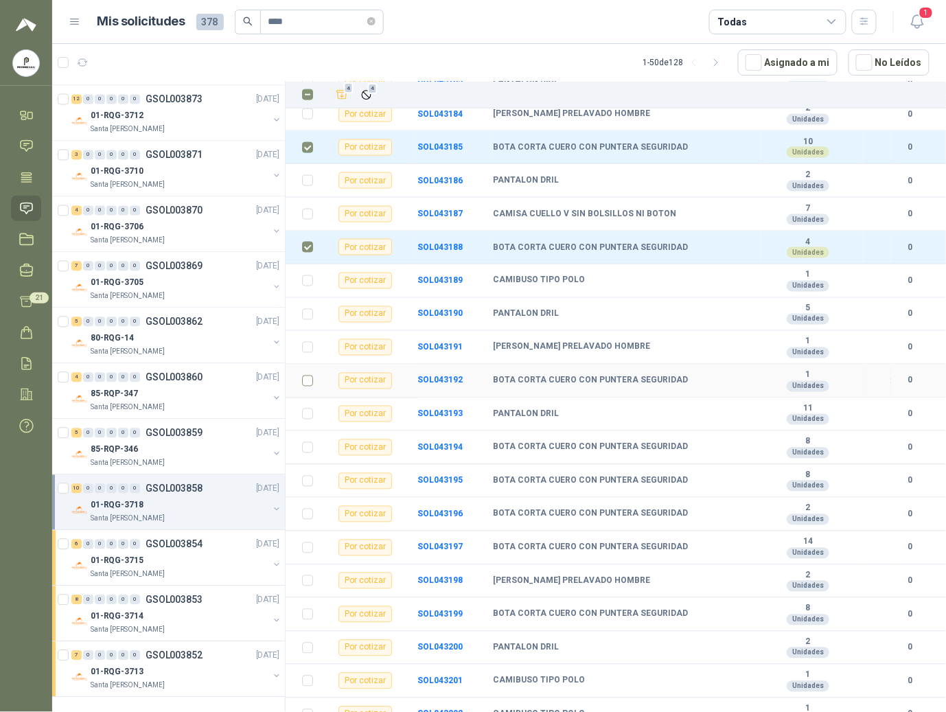
click at [312, 387] on td at bounding box center [304, 382] width 36 height 34
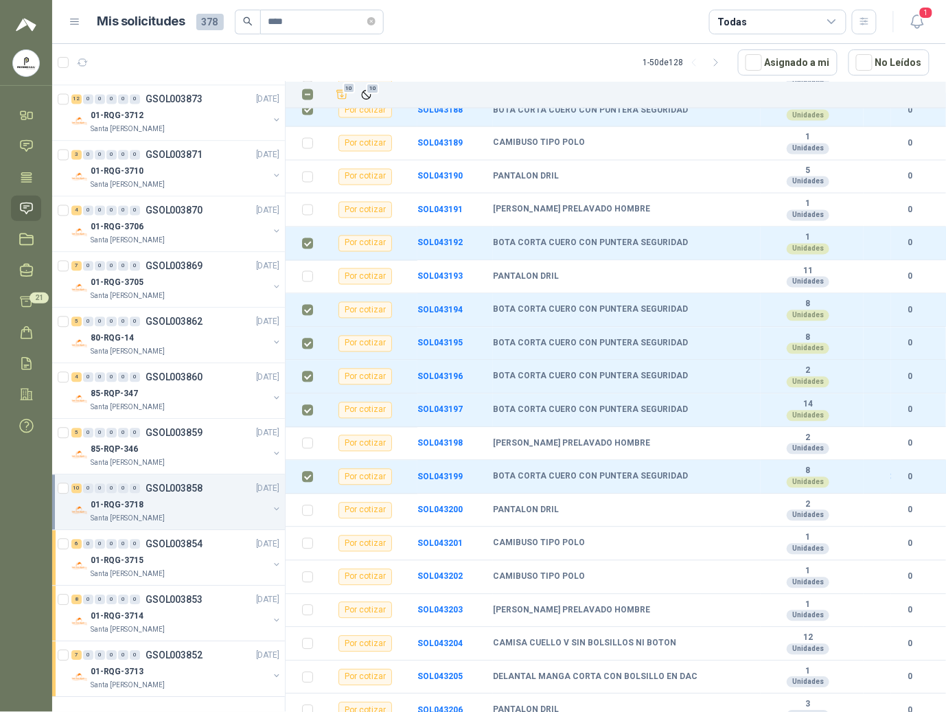
scroll to position [725, 0]
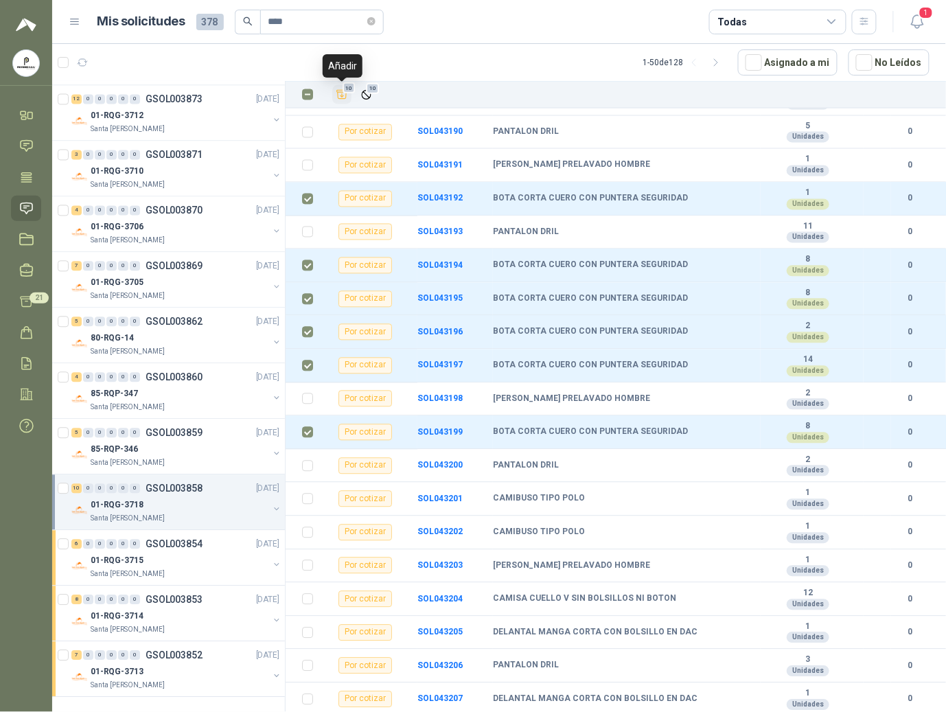
click at [347, 97] on icon "Añadir" at bounding box center [342, 95] width 12 height 12
click at [130, 445] on p "85-RQP-346" at bounding box center [114, 450] width 47 height 13
